Goal: Task Accomplishment & Management: Manage account settings

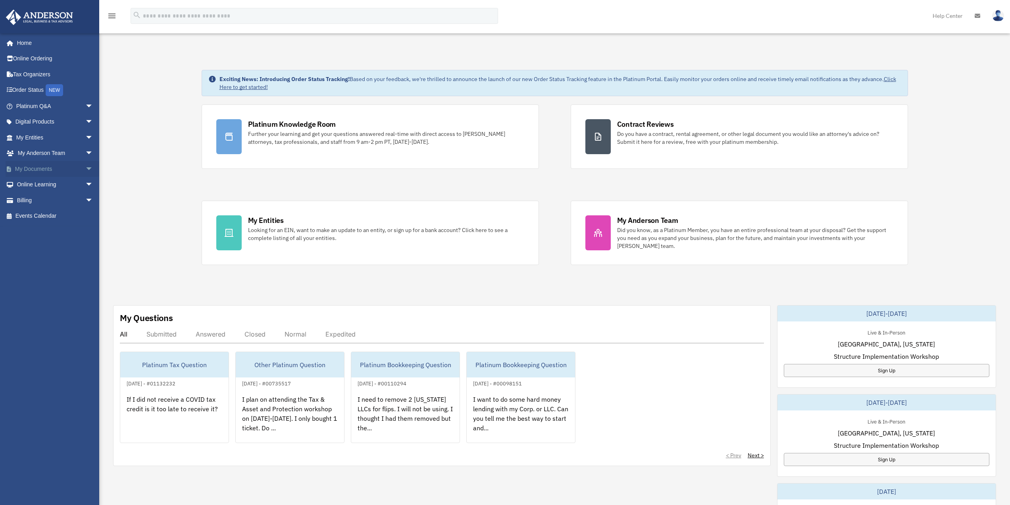
click at [85, 169] on span "arrow_drop_down" at bounding box center [93, 169] width 16 height 16
click at [51, 183] on link "Box" at bounding box center [58, 185] width 94 height 16
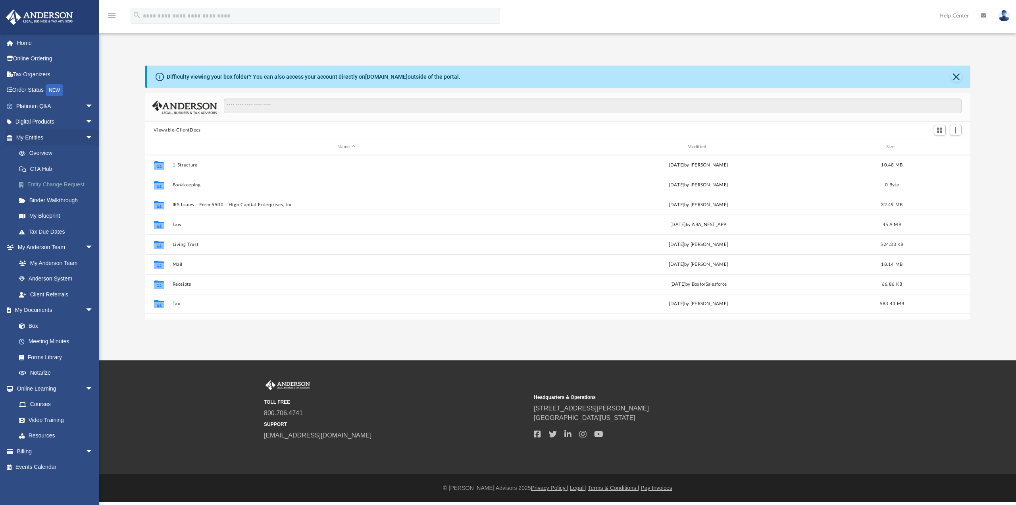
scroll to position [175, 819]
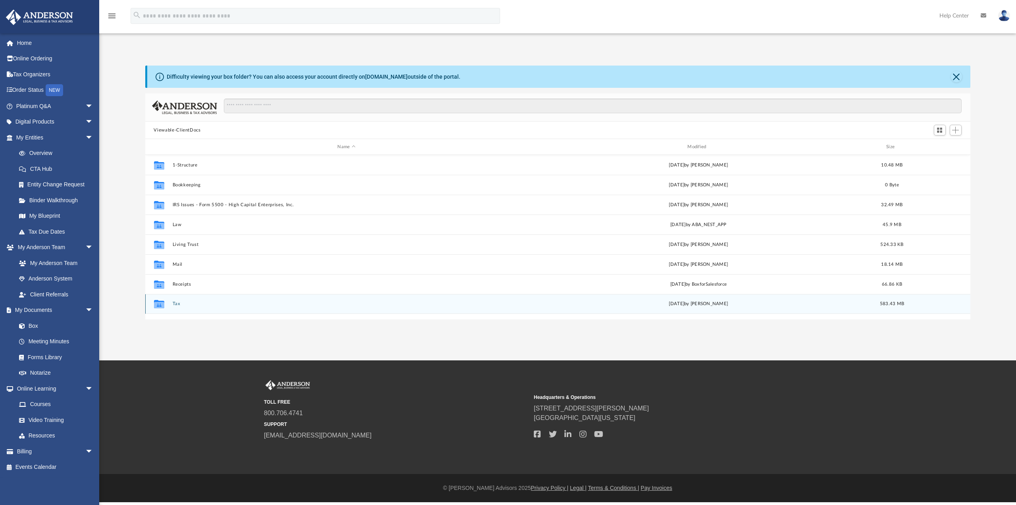
click at [173, 305] on button "Tax" at bounding box center [346, 303] width 349 height 5
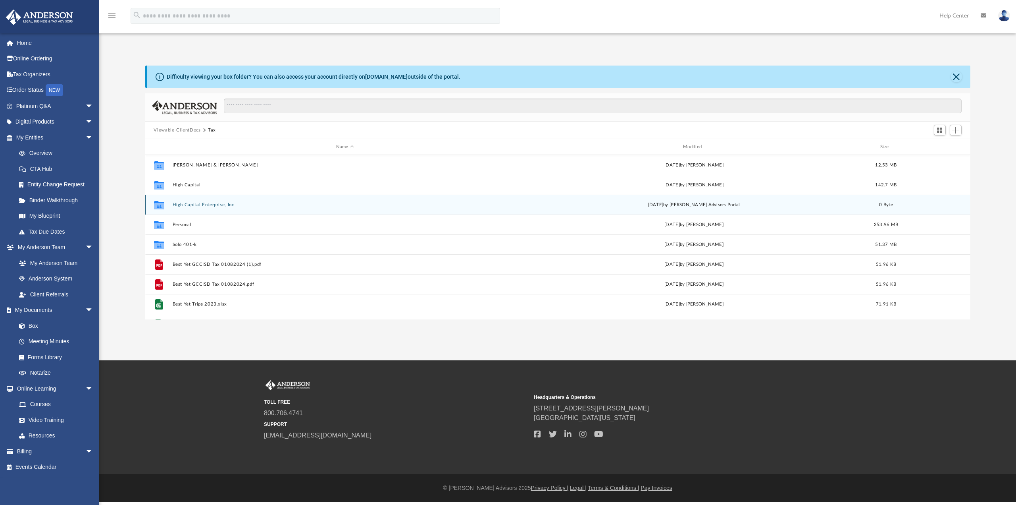
click at [212, 204] on button "High Capital Enterprise, Inc" at bounding box center [344, 204] width 345 height 5
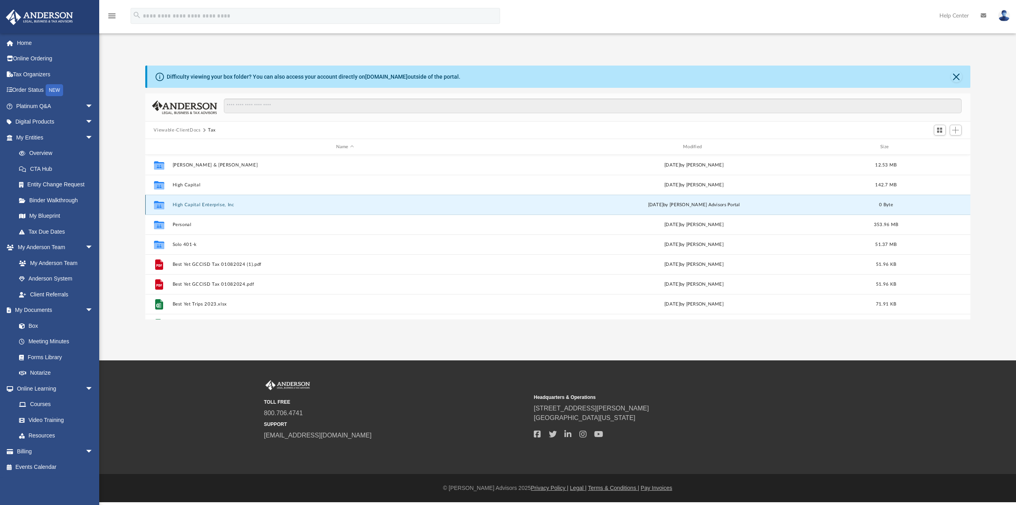
click at [212, 204] on button "High Capital Enterprise, Inc" at bounding box center [344, 204] width 345 height 5
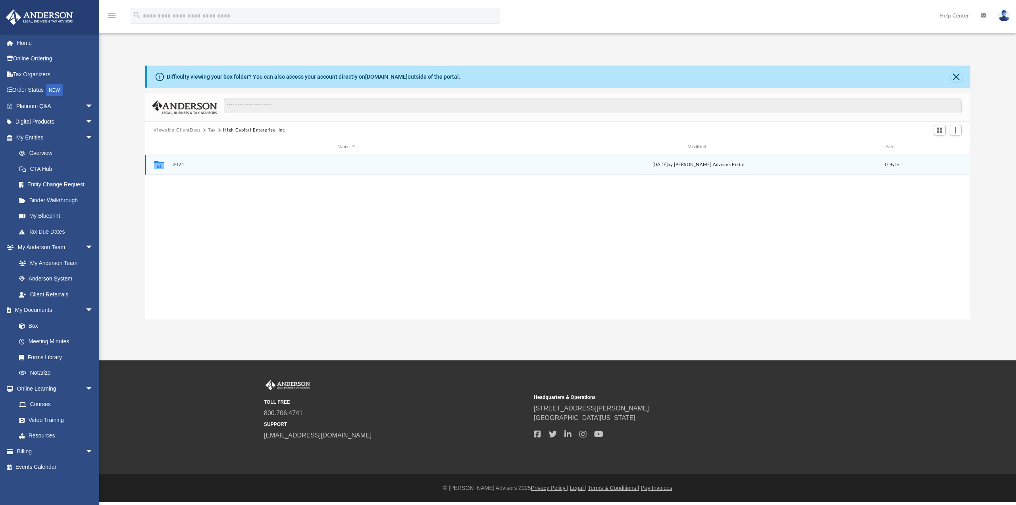
click at [178, 166] on button "2024" at bounding box center [346, 164] width 349 height 5
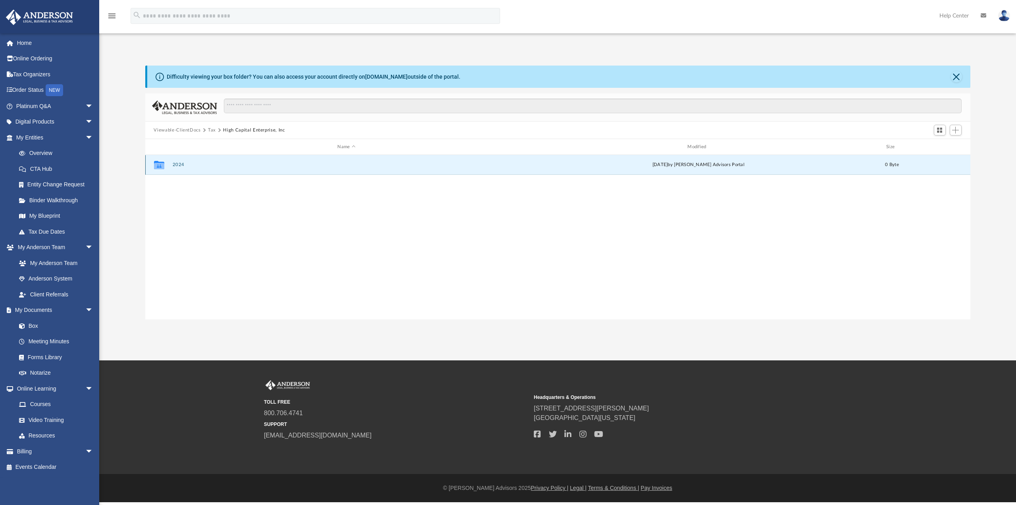
click at [178, 166] on button "2024" at bounding box center [346, 164] width 349 height 5
click at [179, 166] on button "Digital Tax Organizer" at bounding box center [346, 164] width 349 height 5
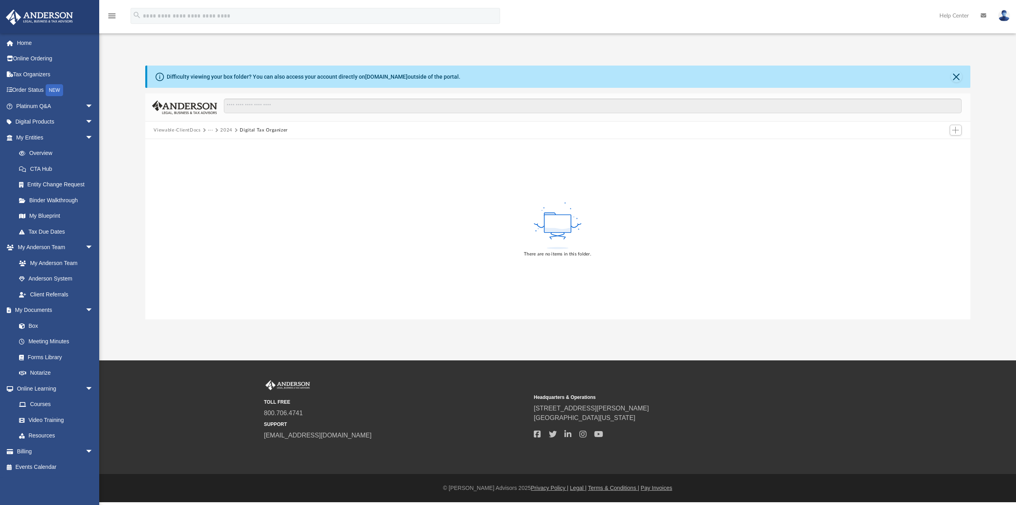
click at [221, 129] on button "2024" at bounding box center [226, 130] width 12 height 7
click at [199, 129] on button "Viewable-ClientDocs" at bounding box center [177, 130] width 47 height 7
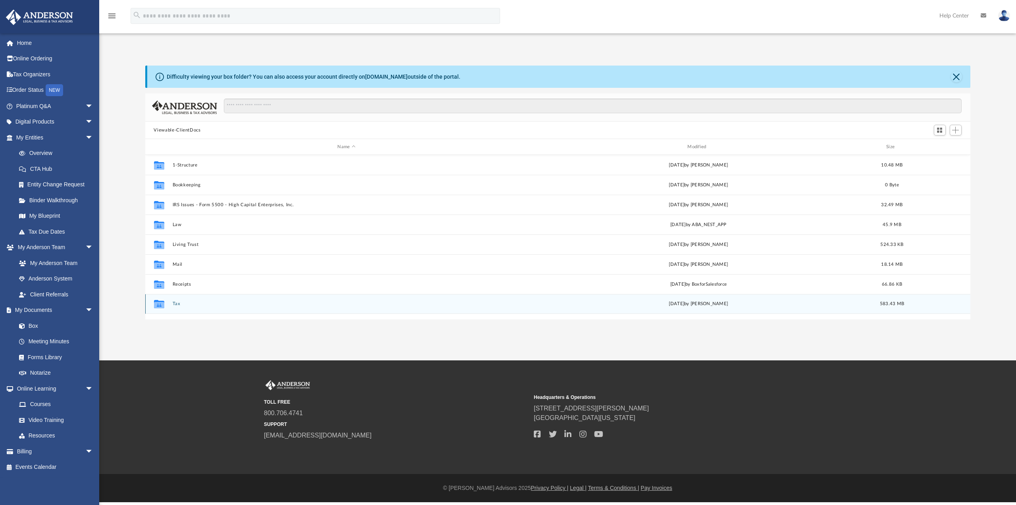
click at [177, 303] on button "Tax" at bounding box center [346, 303] width 349 height 5
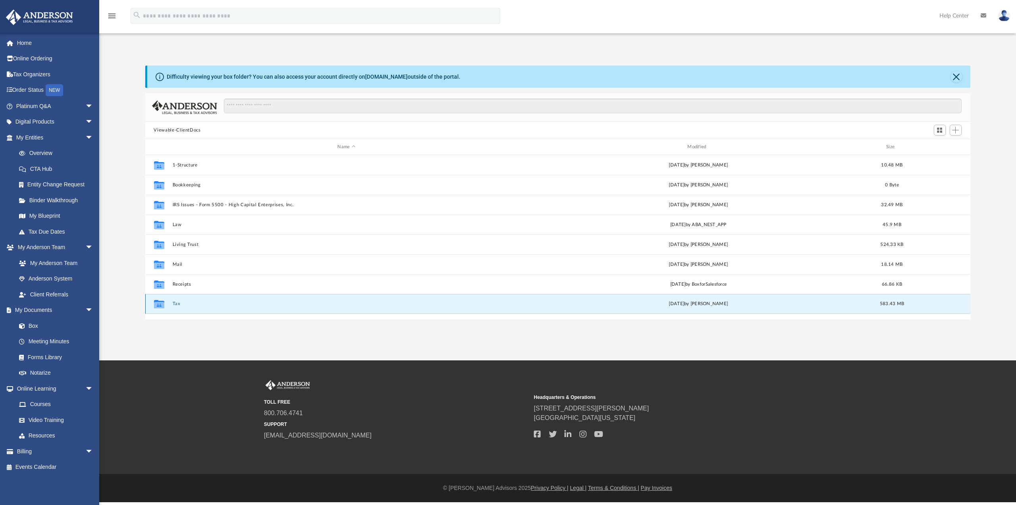
click at [177, 303] on button "Tax" at bounding box center [346, 303] width 349 height 5
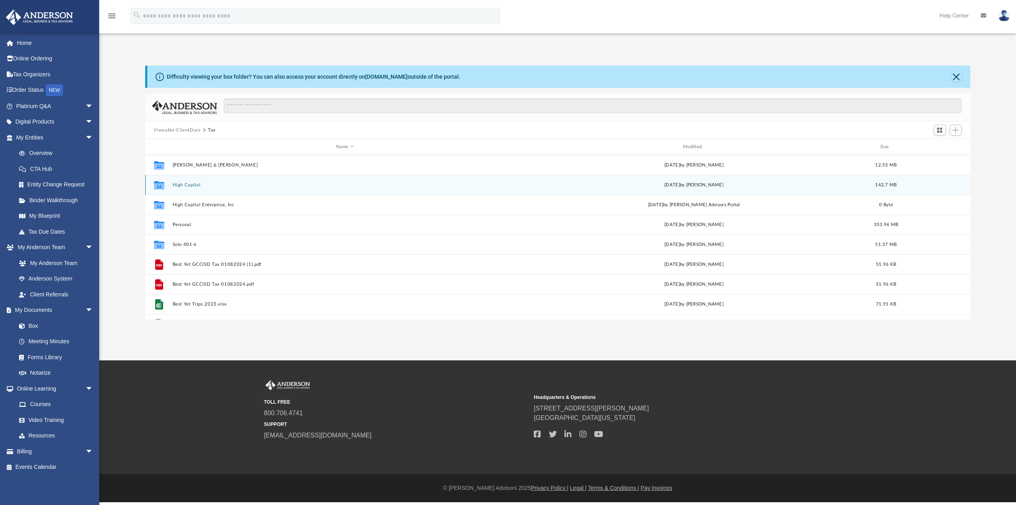
click at [191, 184] on button "High Capital" at bounding box center [344, 184] width 345 height 5
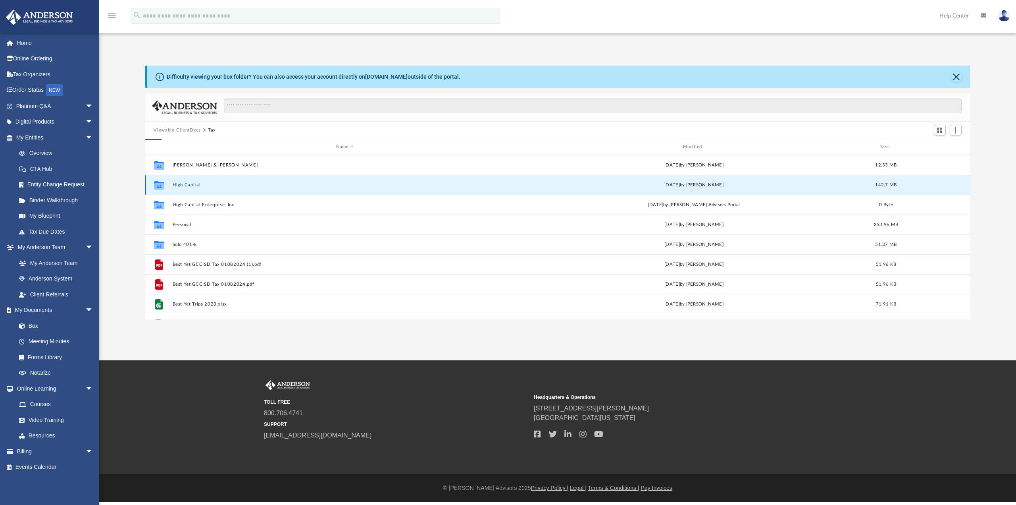
click at [191, 184] on button "High Capital" at bounding box center [344, 184] width 345 height 5
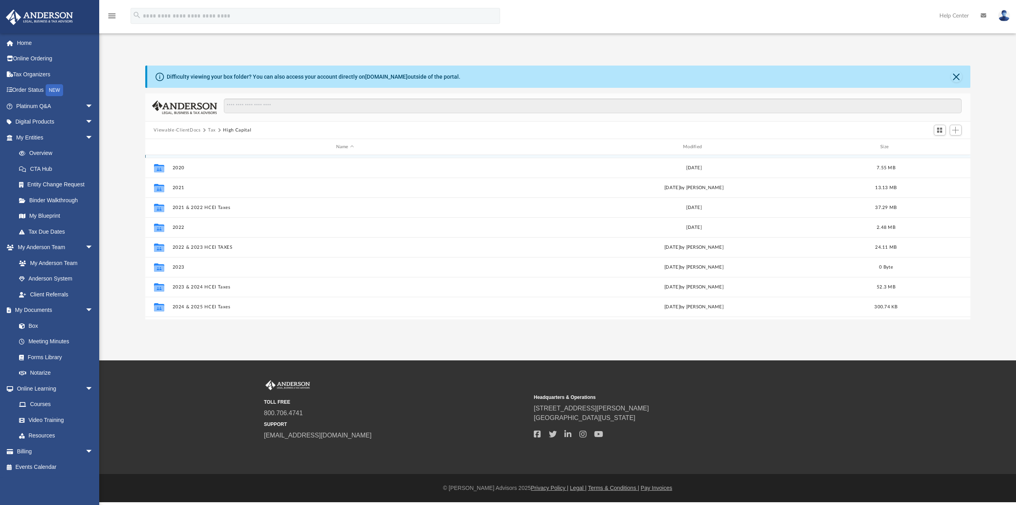
scroll to position [34, 0]
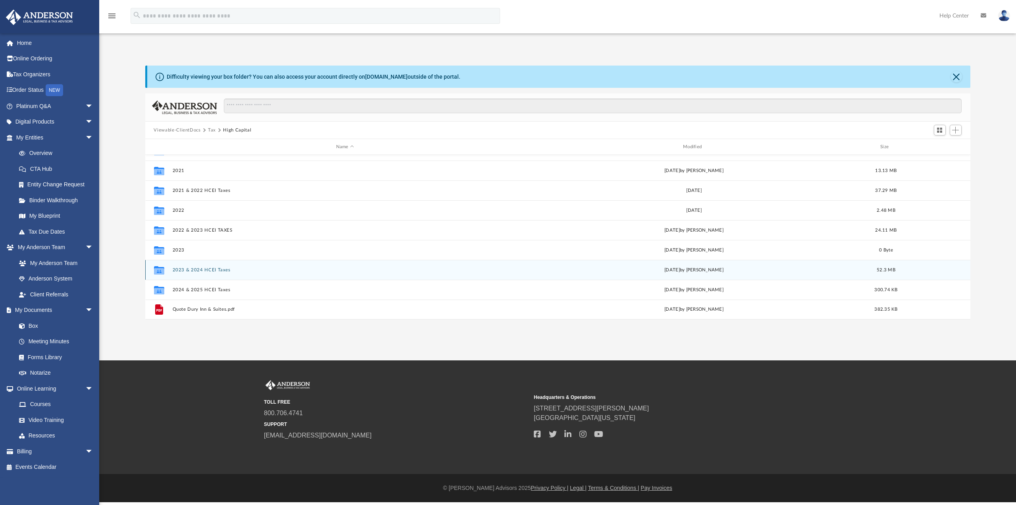
click at [218, 270] on button "2023 & 2024 HCEI Taxes" at bounding box center [344, 269] width 345 height 5
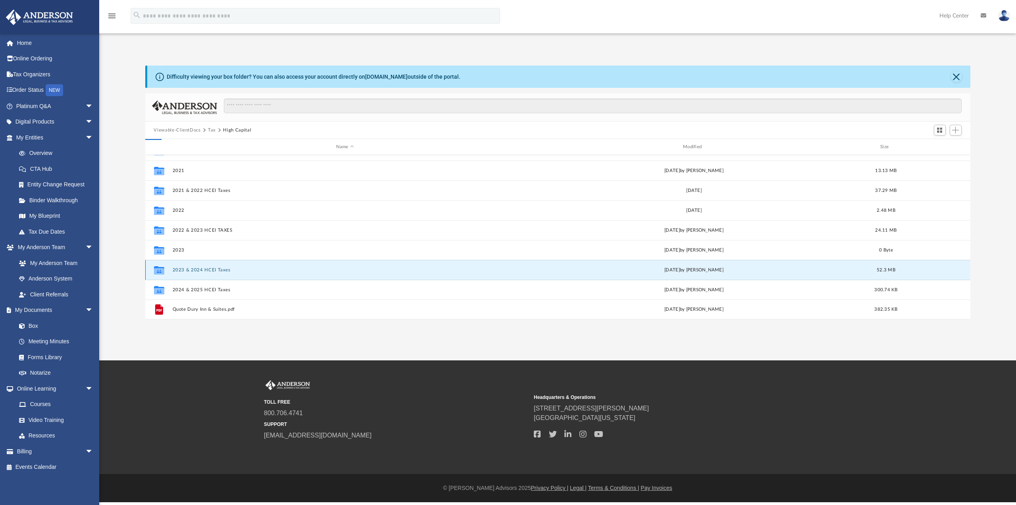
click at [218, 270] on button "2023 & 2024 HCEI Taxes" at bounding box center [344, 269] width 345 height 5
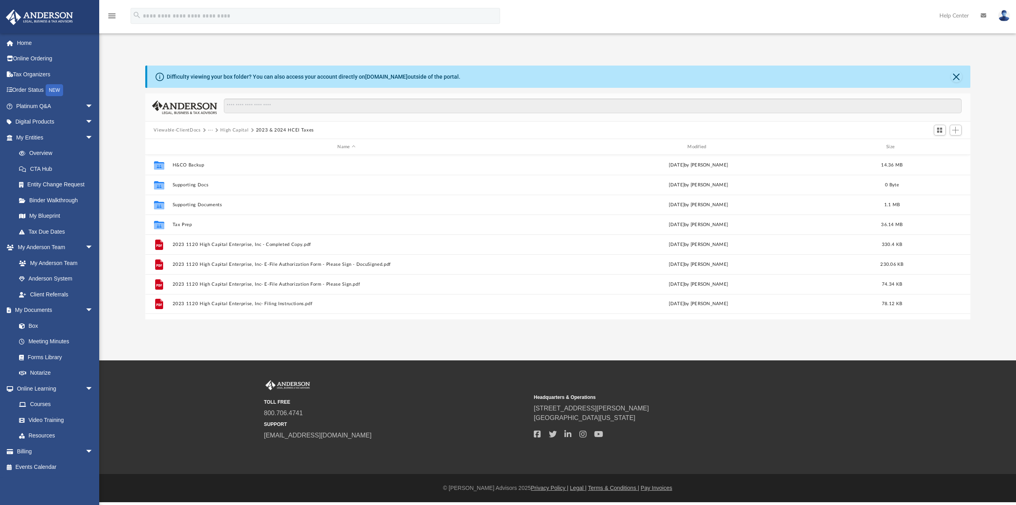
click at [194, 130] on button "Viewable-ClientDocs" at bounding box center [177, 130] width 47 height 7
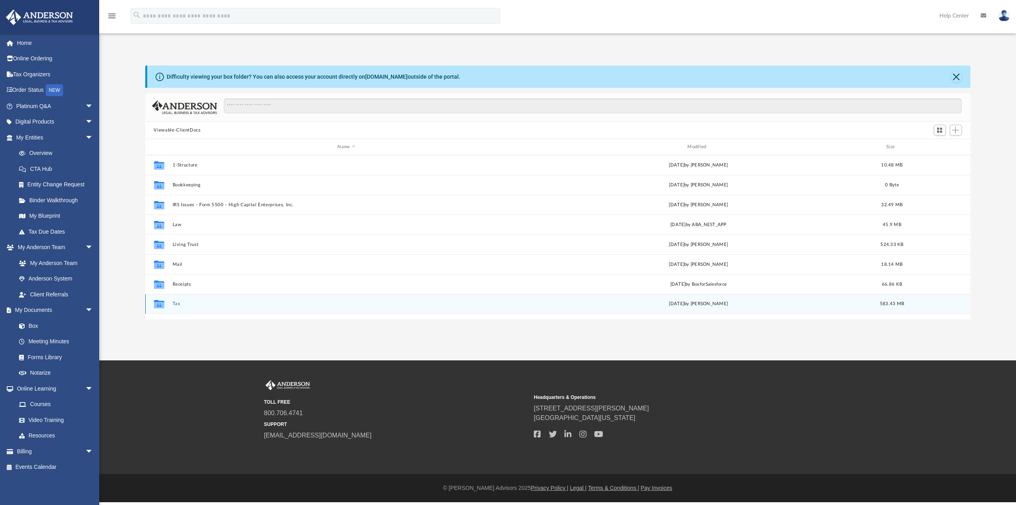
click at [182, 302] on button "Tax" at bounding box center [346, 303] width 349 height 5
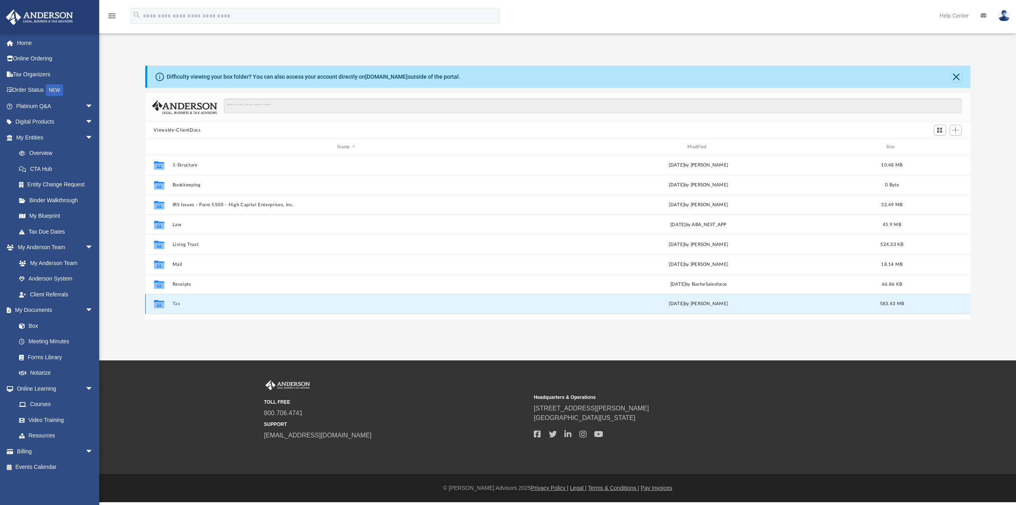
click at [182, 302] on button "Tax" at bounding box center [346, 303] width 349 height 5
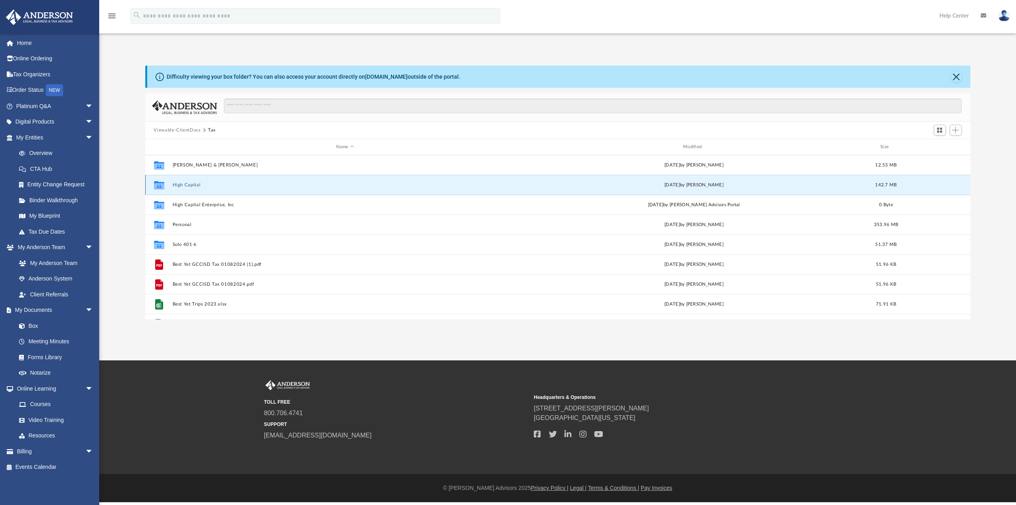
click at [207, 182] on button "High Capital" at bounding box center [344, 184] width 345 height 5
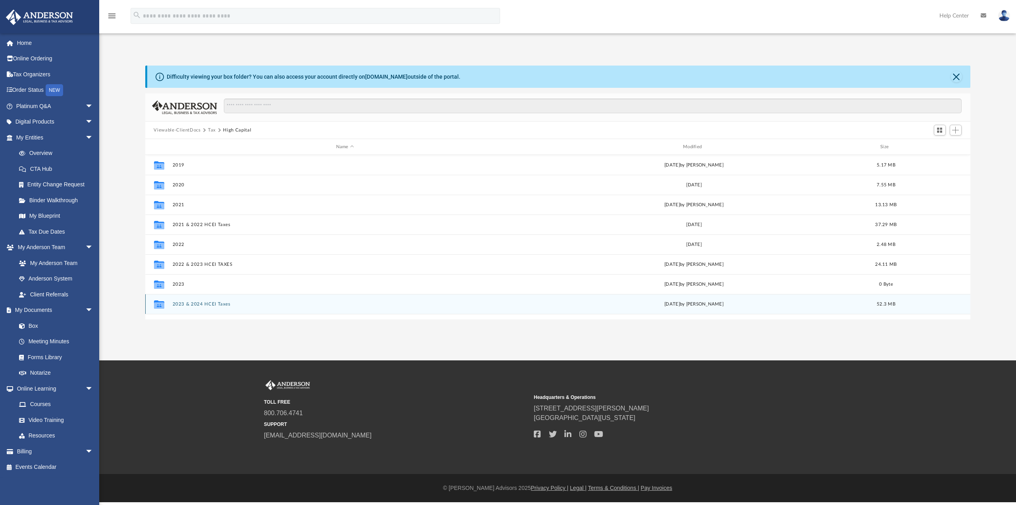
click at [229, 305] on button "2023 & 2024 HCEI Taxes" at bounding box center [344, 303] width 345 height 5
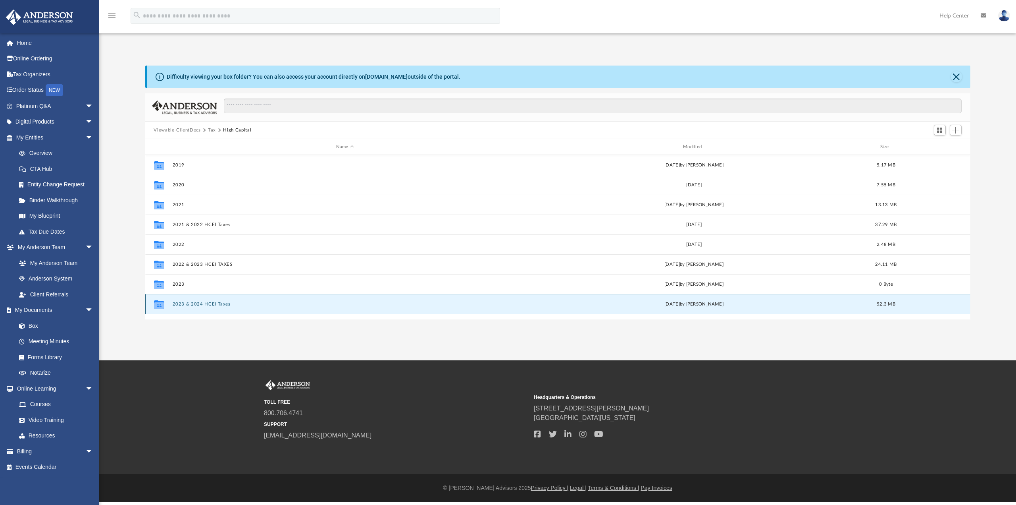
click at [229, 305] on button "2023 & 2024 HCEI Taxes" at bounding box center [344, 303] width 345 height 5
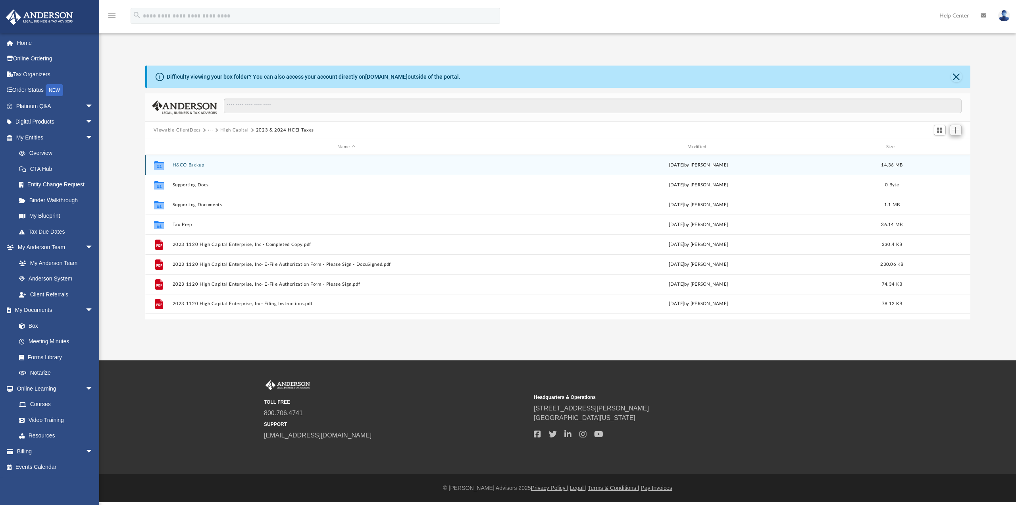
scroll to position [175, 819]
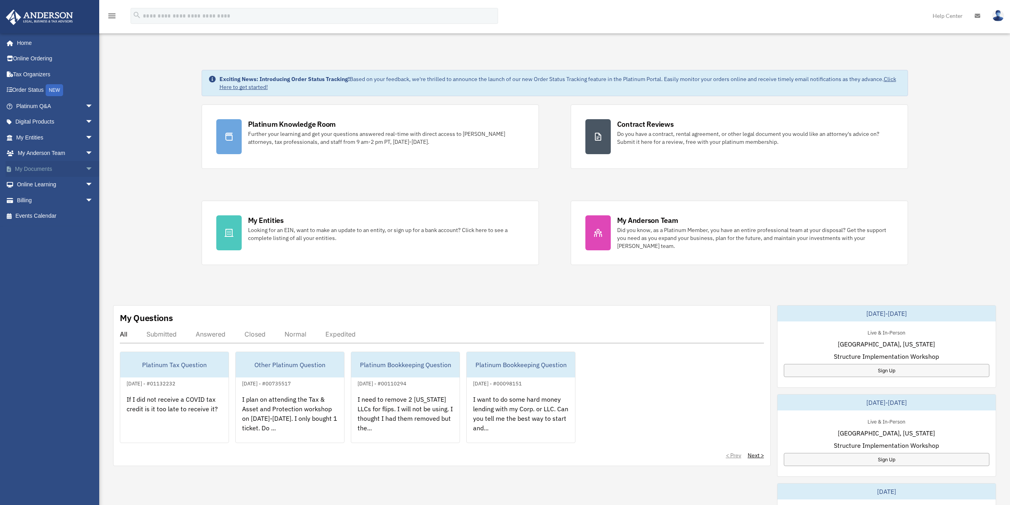
click at [85, 166] on span "arrow_drop_down" at bounding box center [93, 169] width 16 height 16
click at [52, 186] on link "Box" at bounding box center [58, 185] width 94 height 16
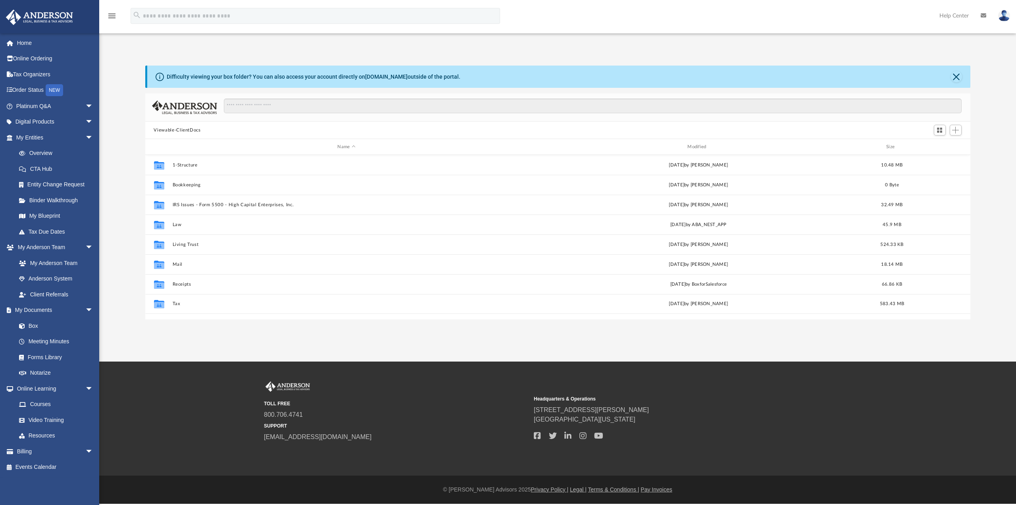
scroll to position [175, 819]
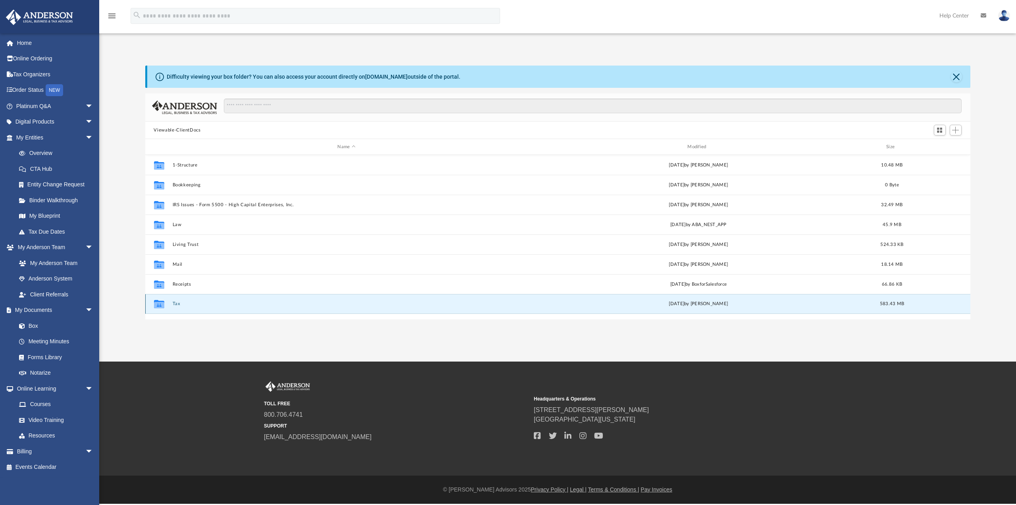
click at [179, 304] on button "Tax" at bounding box center [346, 303] width 349 height 5
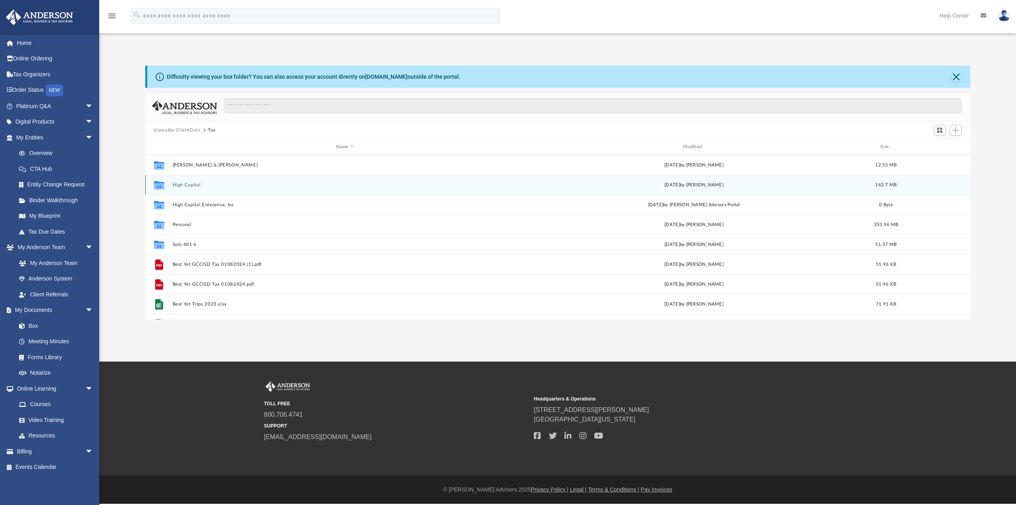
click at [205, 185] on button "High Capital" at bounding box center [344, 184] width 345 height 5
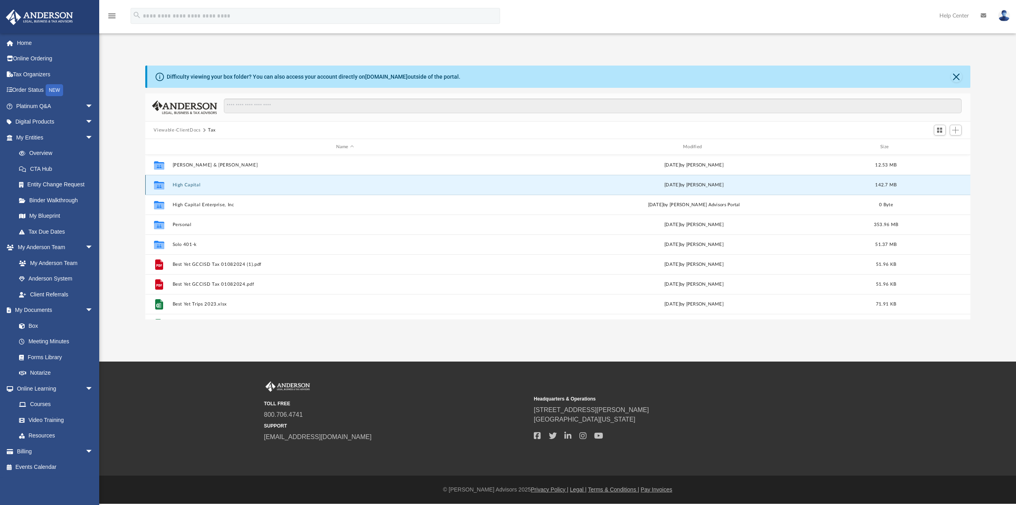
click at [205, 185] on button "High Capital" at bounding box center [344, 184] width 345 height 5
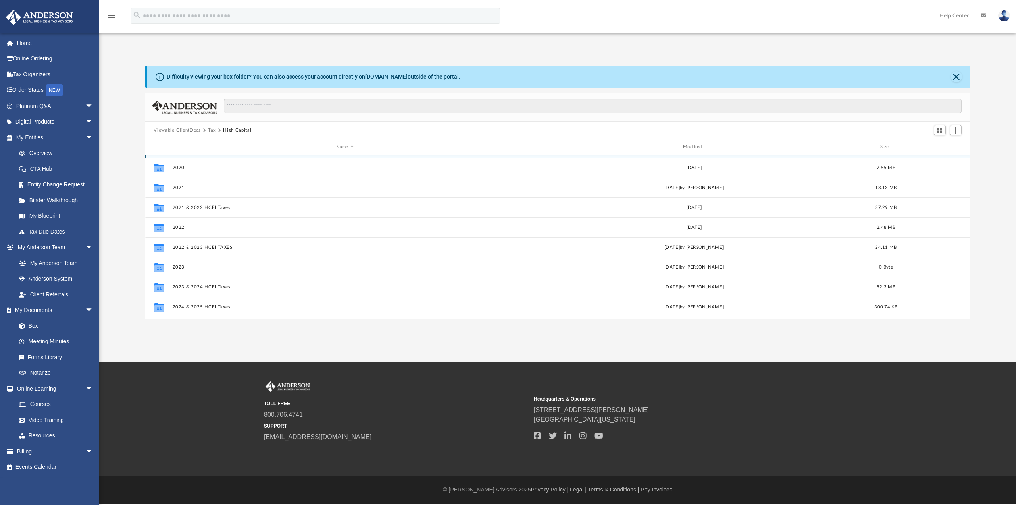
scroll to position [34, 0]
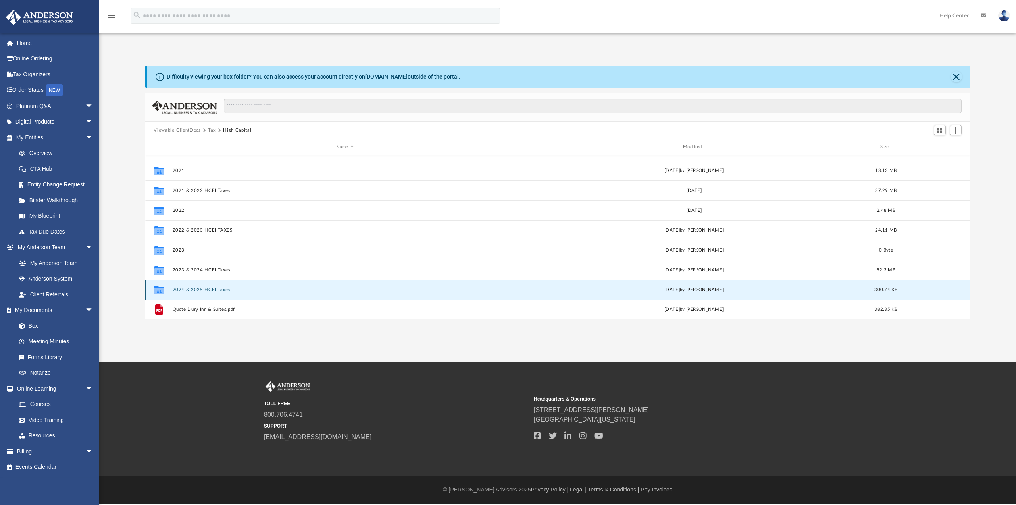
click at [215, 289] on button "2024 & 2025 HCEI Taxes" at bounding box center [344, 289] width 345 height 5
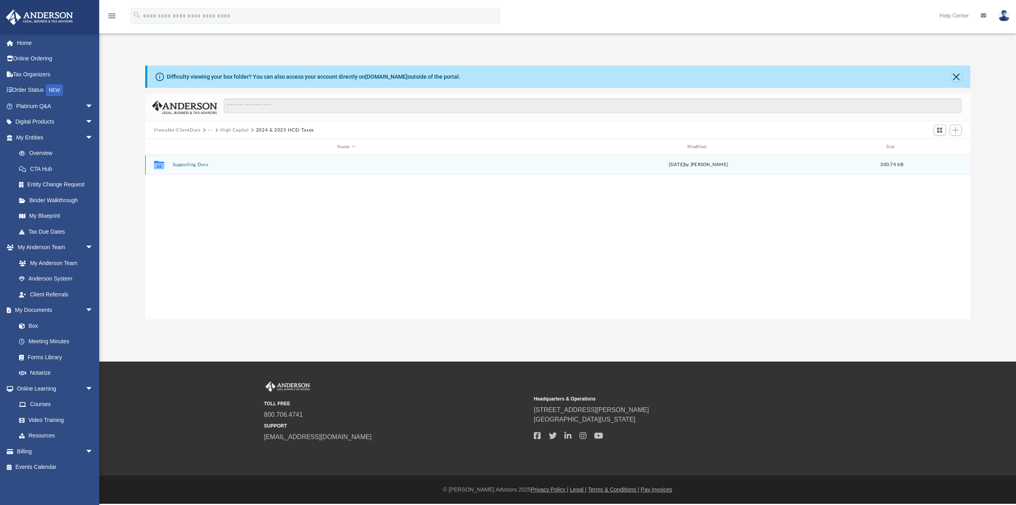
click at [200, 167] on button "Supporting Docs" at bounding box center [346, 164] width 349 height 5
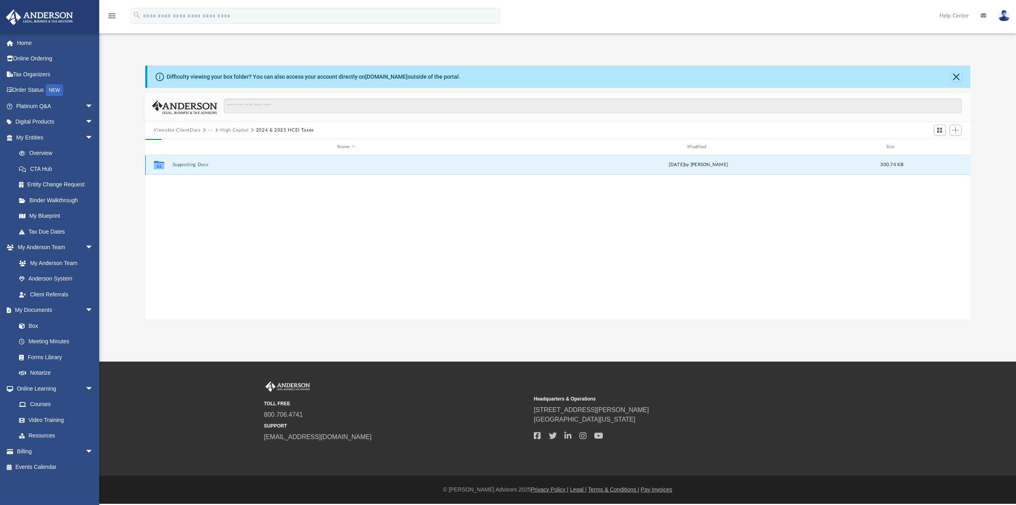
click at [200, 167] on button "Supporting Docs" at bounding box center [346, 164] width 349 height 5
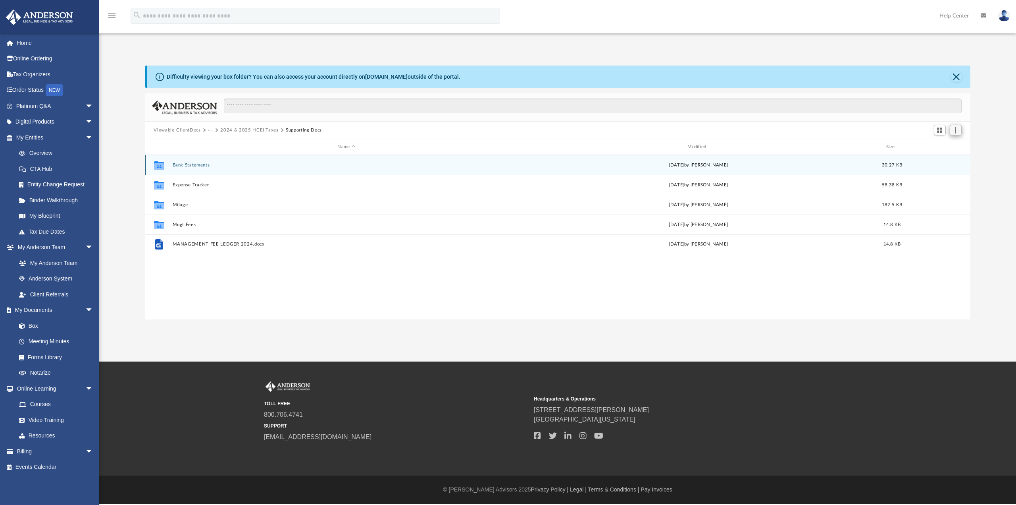
scroll to position [175, 819]
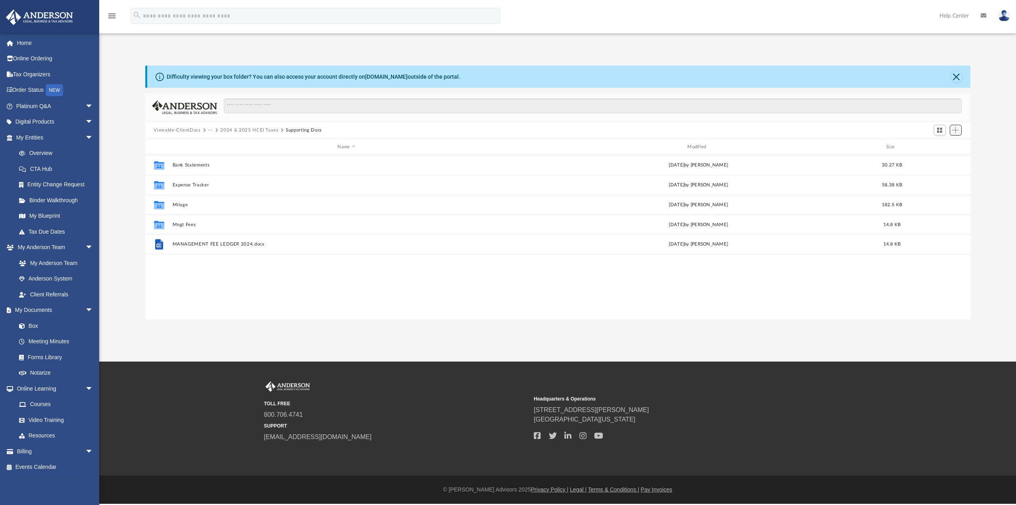
click at [954, 131] on span "Add" at bounding box center [955, 130] width 7 height 7
click at [940, 131] on span "Switch to Grid View" at bounding box center [939, 130] width 7 height 7
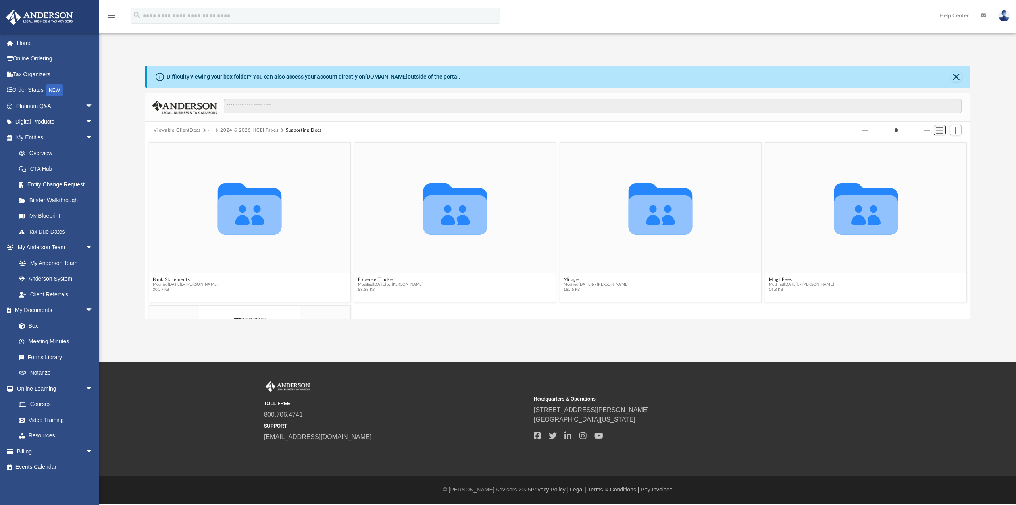
click at [940, 131] on span "Switch to List View" at bounding box center [939, 130] width 7 height 7
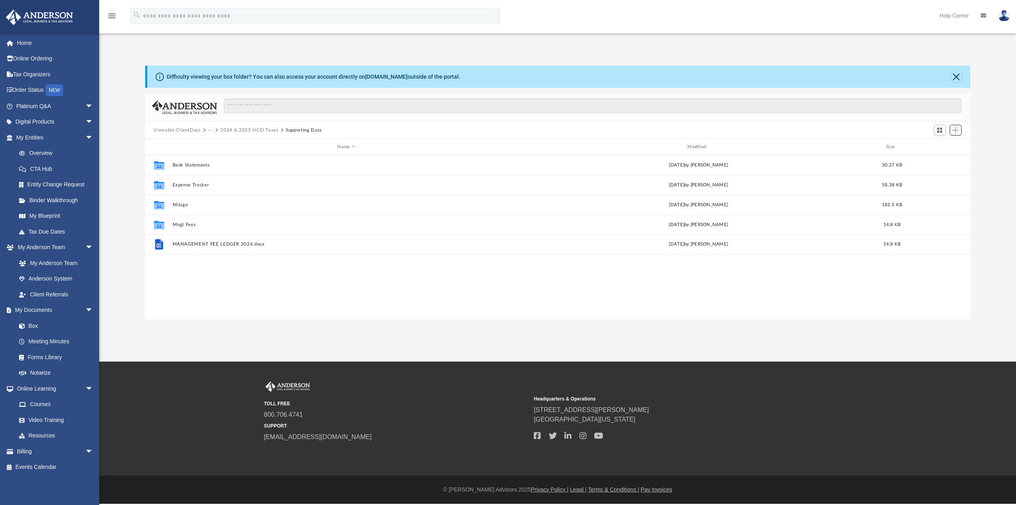
click at [953, 130] on span "Add" at bounding box center [955, 130] width 7 height 7
click at [946, 158] on li "New Folder" at bounding box center [944, 158] width 25 height 8
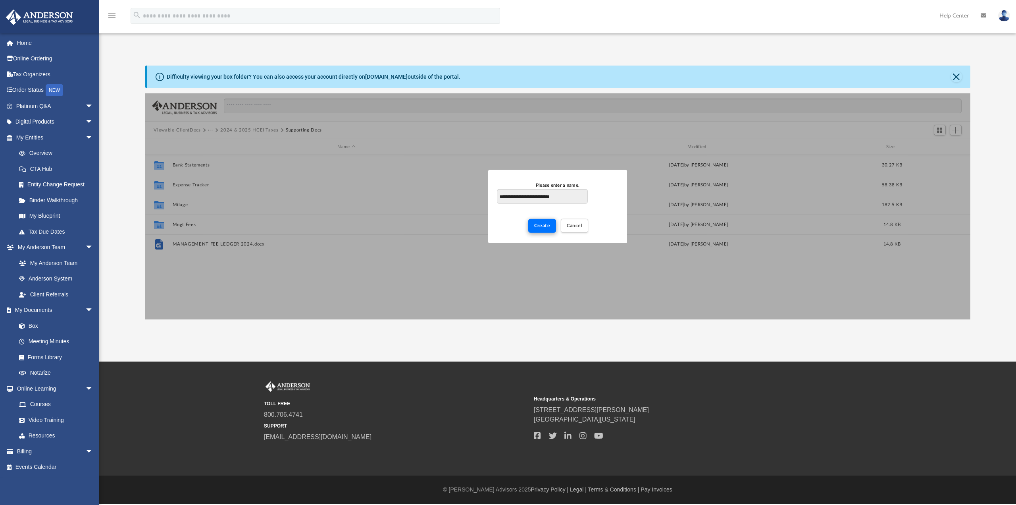
type input "**********"
click at [541, 224] on span "Create" at bounding box center [542, 225] width 16 height 5
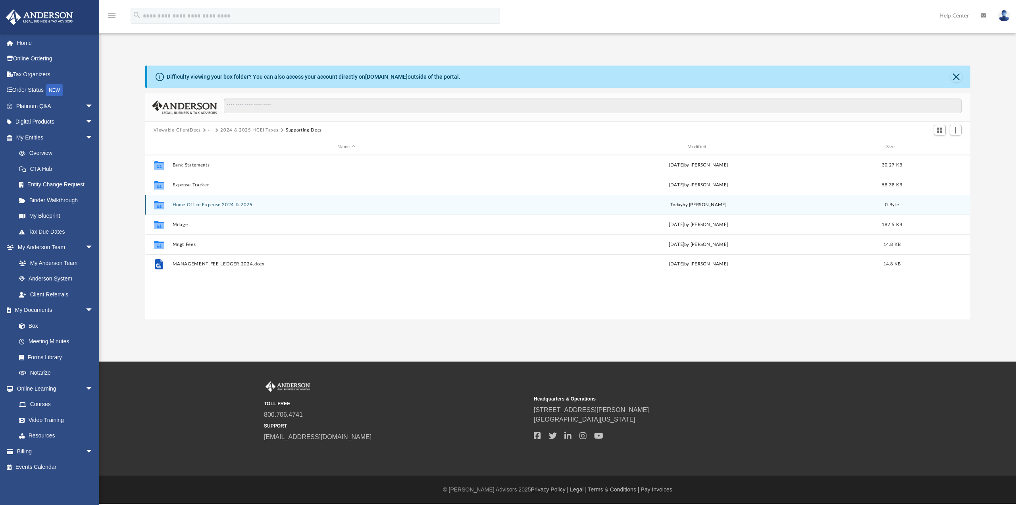
click at [214, 205] on button "Home Office Expense 2024 & 2025" at bounding box center [346, 204] width 349 height 5
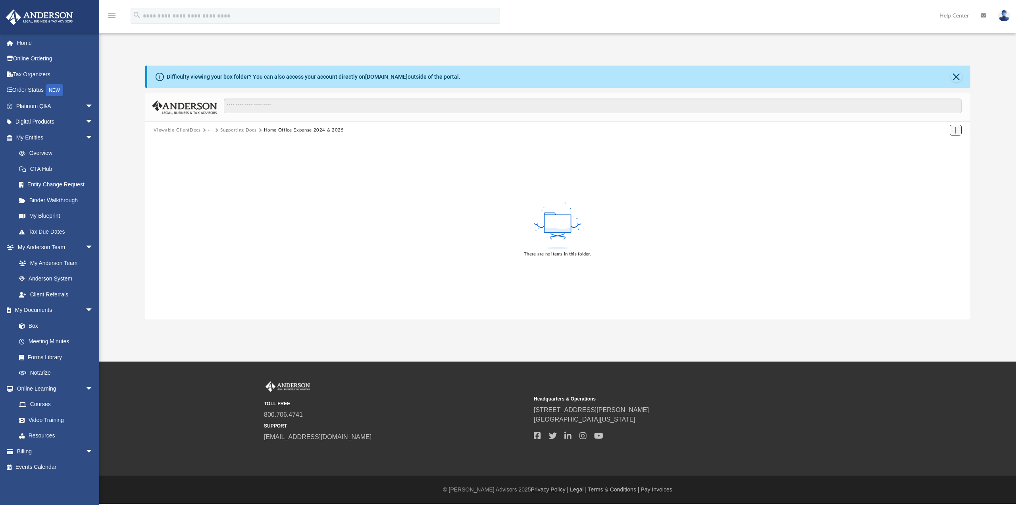
click at [954, 129] on span "Add" at bounding box center [955, 130] width 7 height 7
click at [942, 143] on li "Upload" at bounding box center [944, 146] width 25 height 8
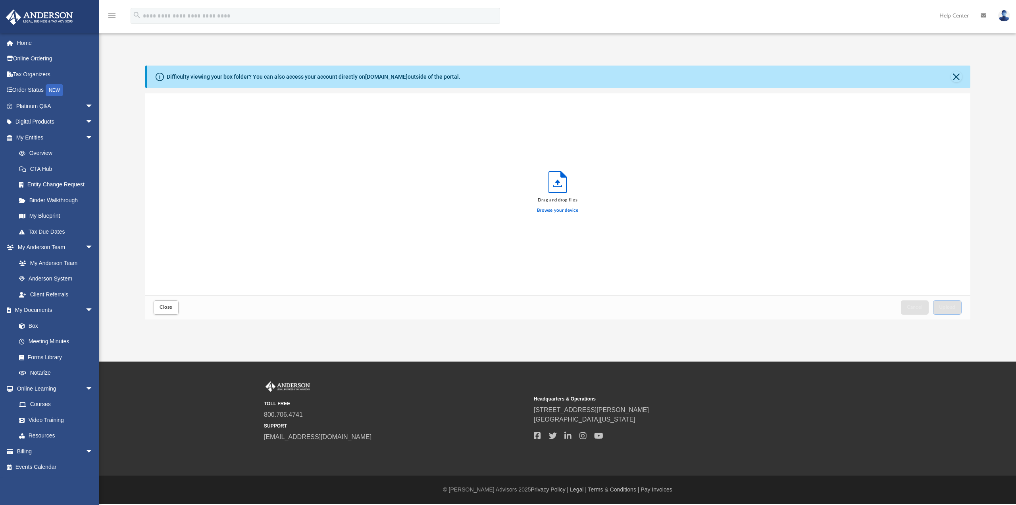
scroll to position [195, 819]
click at [549, 208] on label "Browse your device" at bounding box center [557, 210] width 41 height 7
click at [0, 0] on input "Browse your device" at bounding box center [0, 0] width 0 height 0
click at [945, 306] on span "Upload" at bounding box center [947, 306] width 17 height 5
click at [164, 310] on button "Close" at bounding box center [166, 307] width 25 height 14
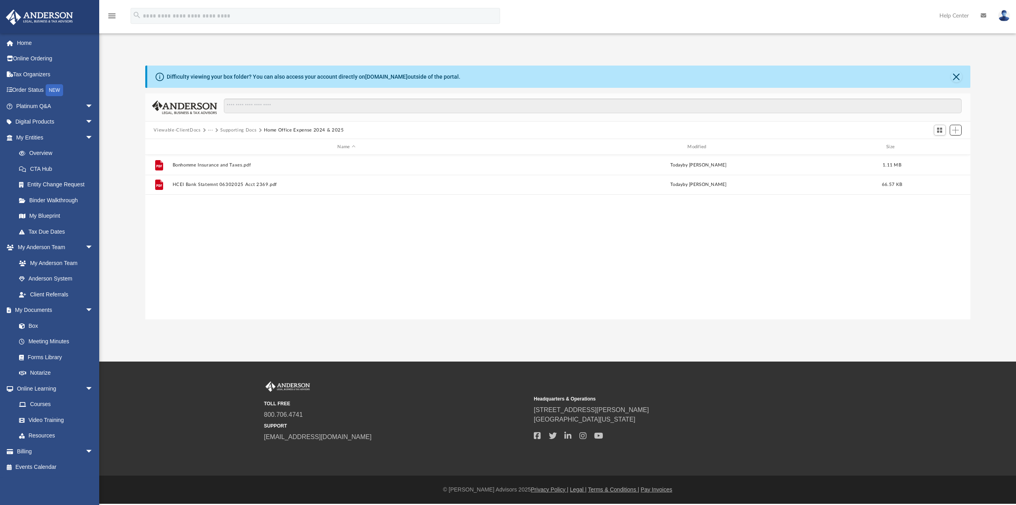
scroll to position [175, 819]
click at [253, 130] on button "Supporting Docs" at bounding box center [238, 130] width 36 height 7
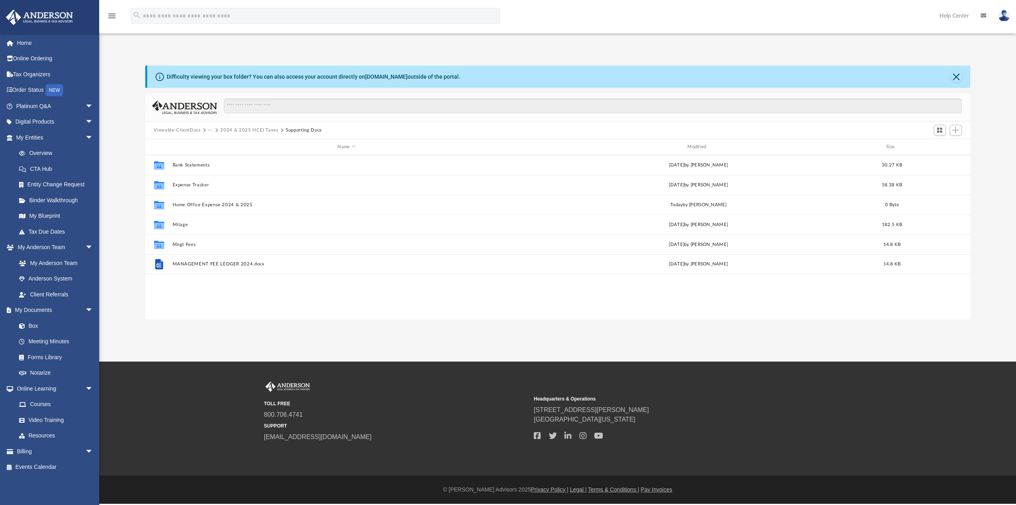
click at [212, 131] on button "···" at bounding box center [210, 130] width 5 height 7
click at [215, 142] on li "Tax" at bounding box center [225, 144] width 27 height 8
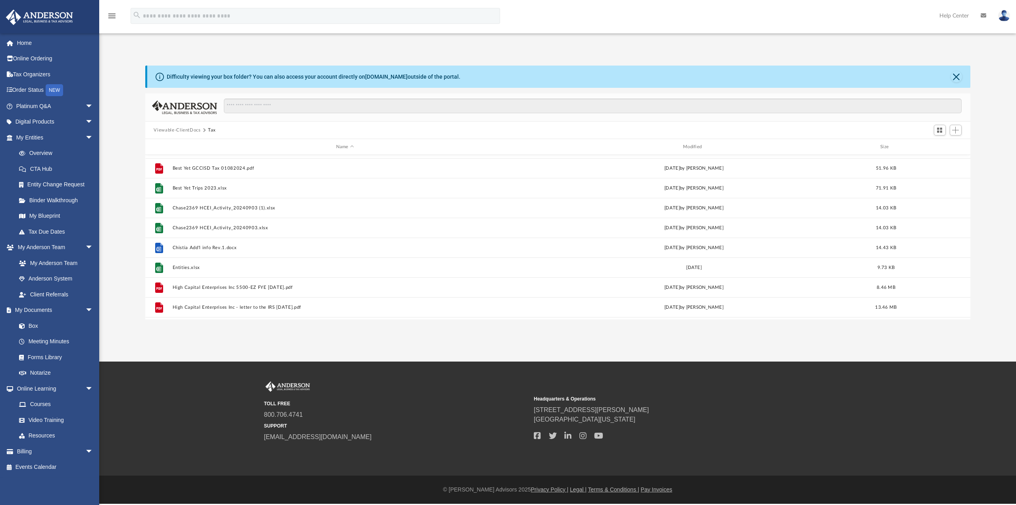
scroll to position [0, 0]
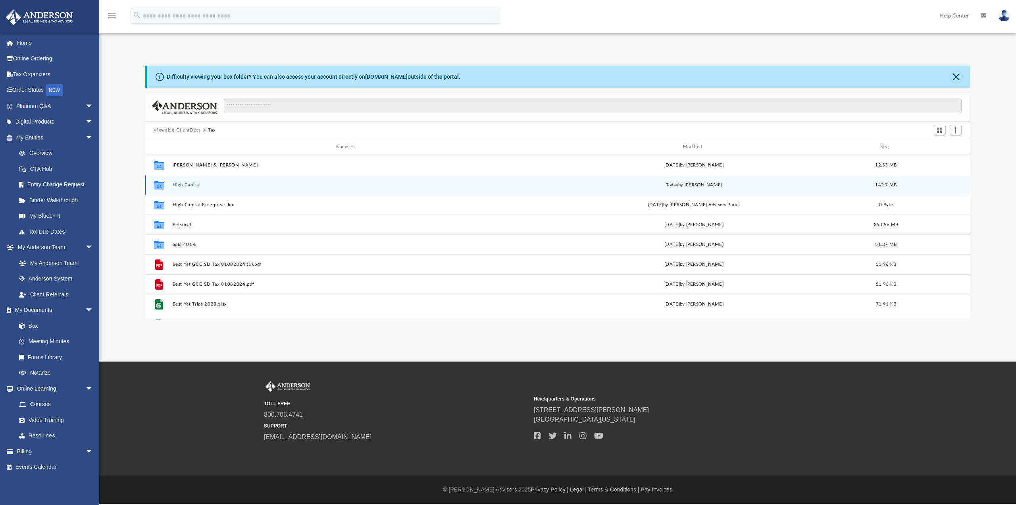
click at [200, 188] on div "Collaborated Folder High Capital [DATE] by [PERSON_NAME] 142.7 MB" at bounding box center [557, 185] width 825 height 20
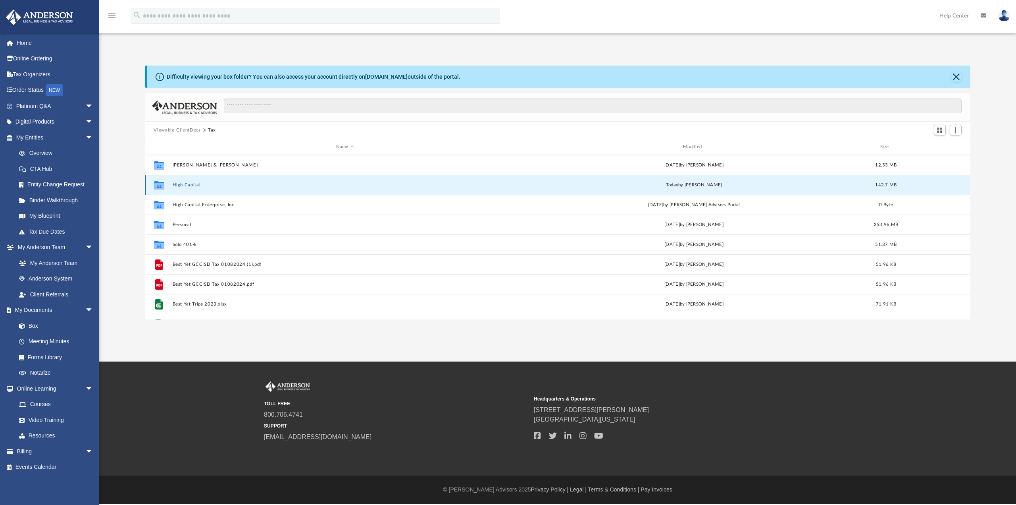
click at [201, 188] on div "Collaborated Folder High Capital [DATE] by [PERSON_NAME] 142.7 MB" at bounding box center [557, 185] width 825 height 20
click at [204, 189] on div "Collaborated Folder High Capital [DATE] by [PERSON_NAME] 142.7 MB" at bounding box center [557, 185] width 825 height 20
click at [189, 185] on button "High Capital" at bounding box center [344, 184] width 345 height 5
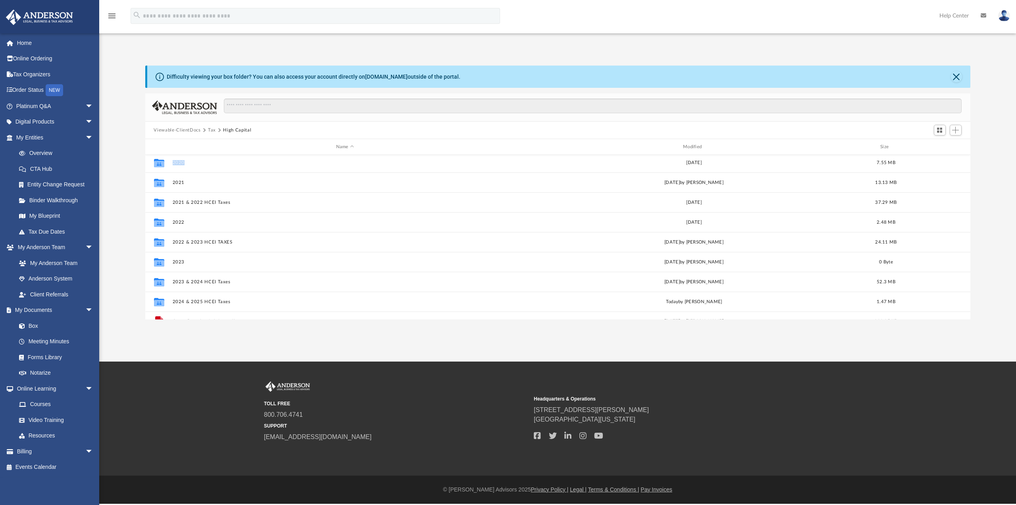
scroll to position [34, 0]
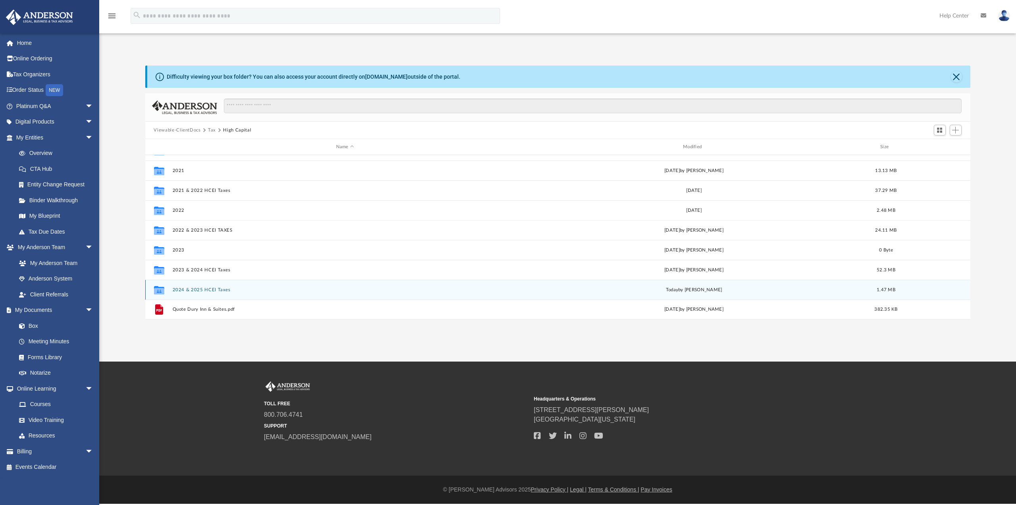
click at [205, 291] on button "2024 & 2025 HCEI Taxes" at bounding box center [344, 289] width 345 height 5
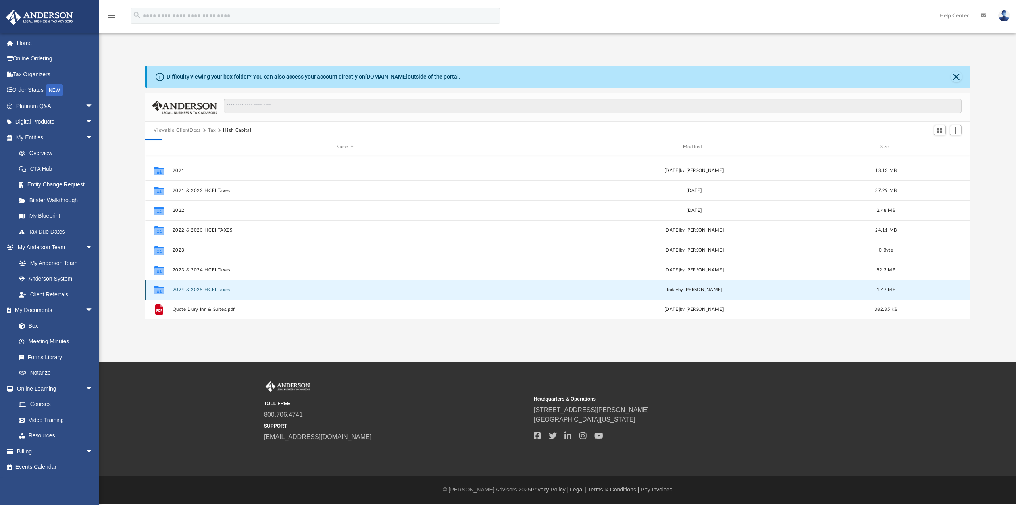
click at [206, 291] on button "2024 & 2025 HCEI Taxes" at bounding box center [344, 289] width 345 height 5
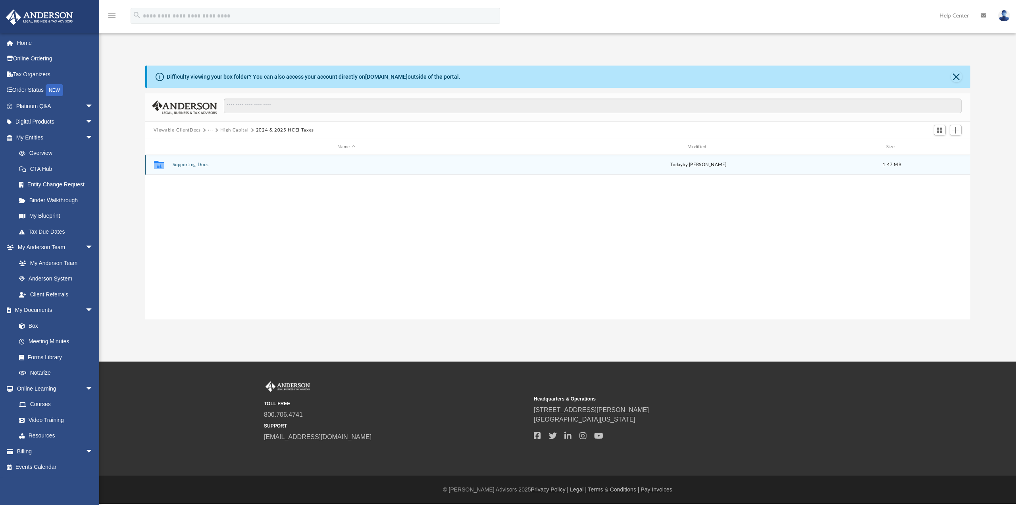
scroll to position [0, 0]
click at [187, 163] on button "Supporting Docs" at bounding box center [346, 164] width 349 height 5
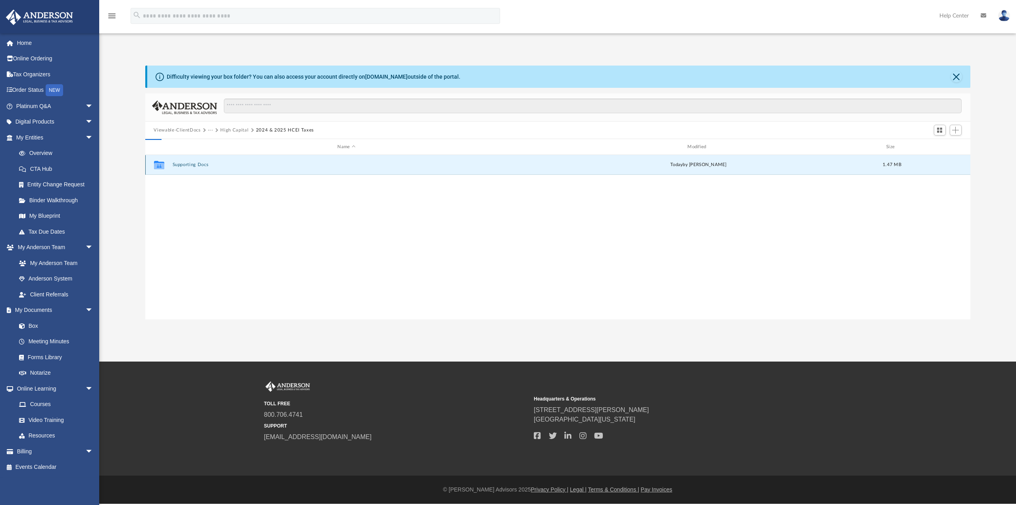
click at [187, 163] on button "Supporting Docs" at bounding box center [346, 164] width 349 height 5
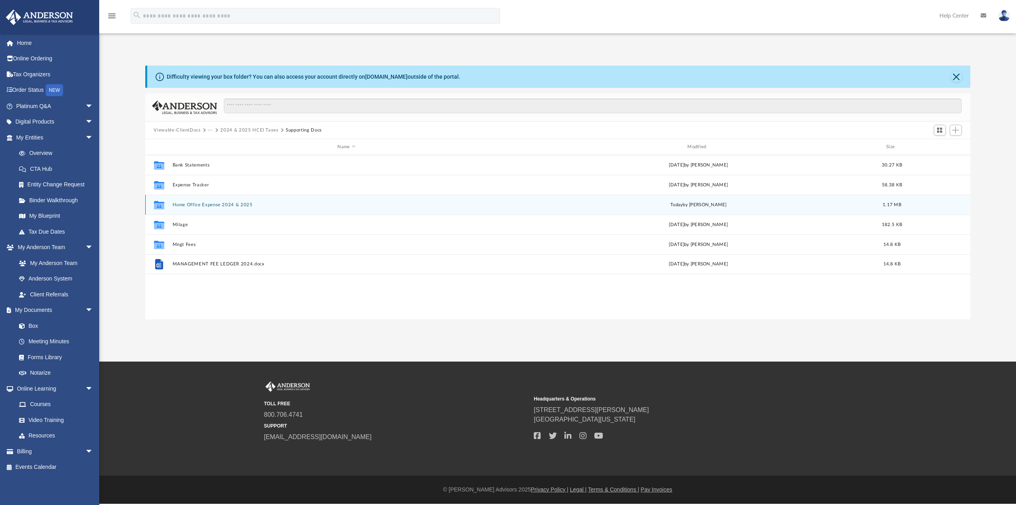
click at [238, 206] on button "Home Office Expense 2024 & 2025" at bounding box center [346, 204] width 349 height 5
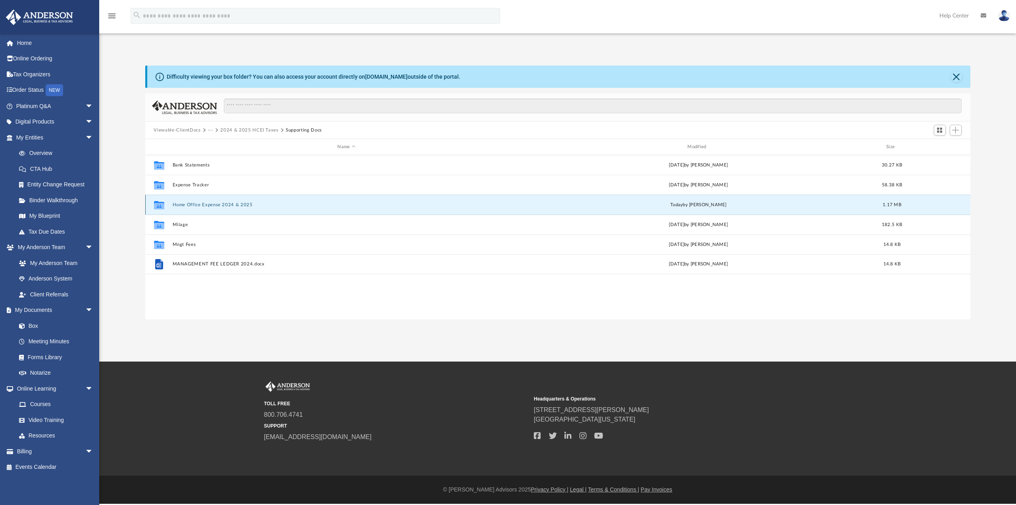
click at [238, 206] on button "Home Office Expense 2024 & 2025" at bounding box center [346, 204] width 349 height 5
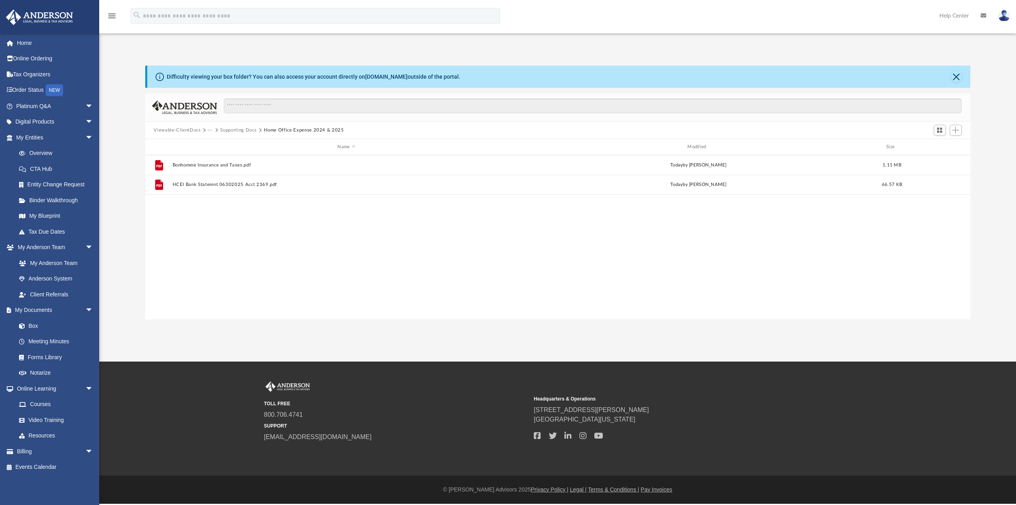
click at [1004, 17] on img at bounding box center [1004, 16] width 12 height 12
click at [846, 68] on link "Logout" at bounding box center [885, 69] width 79 height 16
